Goal: Information Seeking & Learning: Learn about a topic

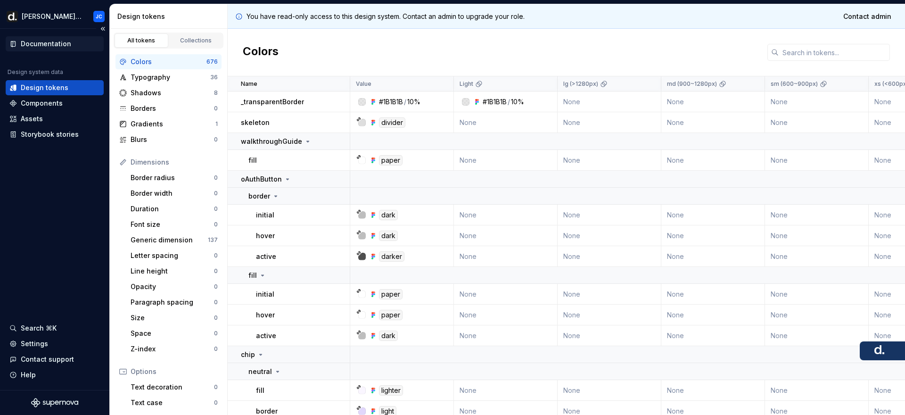
click at [25, 49] on div "Documentation" at bounding box center [55, 43] width 98 height 15
click at [46, 43] on div "Documentation" at bounding box center [46, 43] width 50 height 9
